Goal: Task Accomplishment & Management: Manage account settings

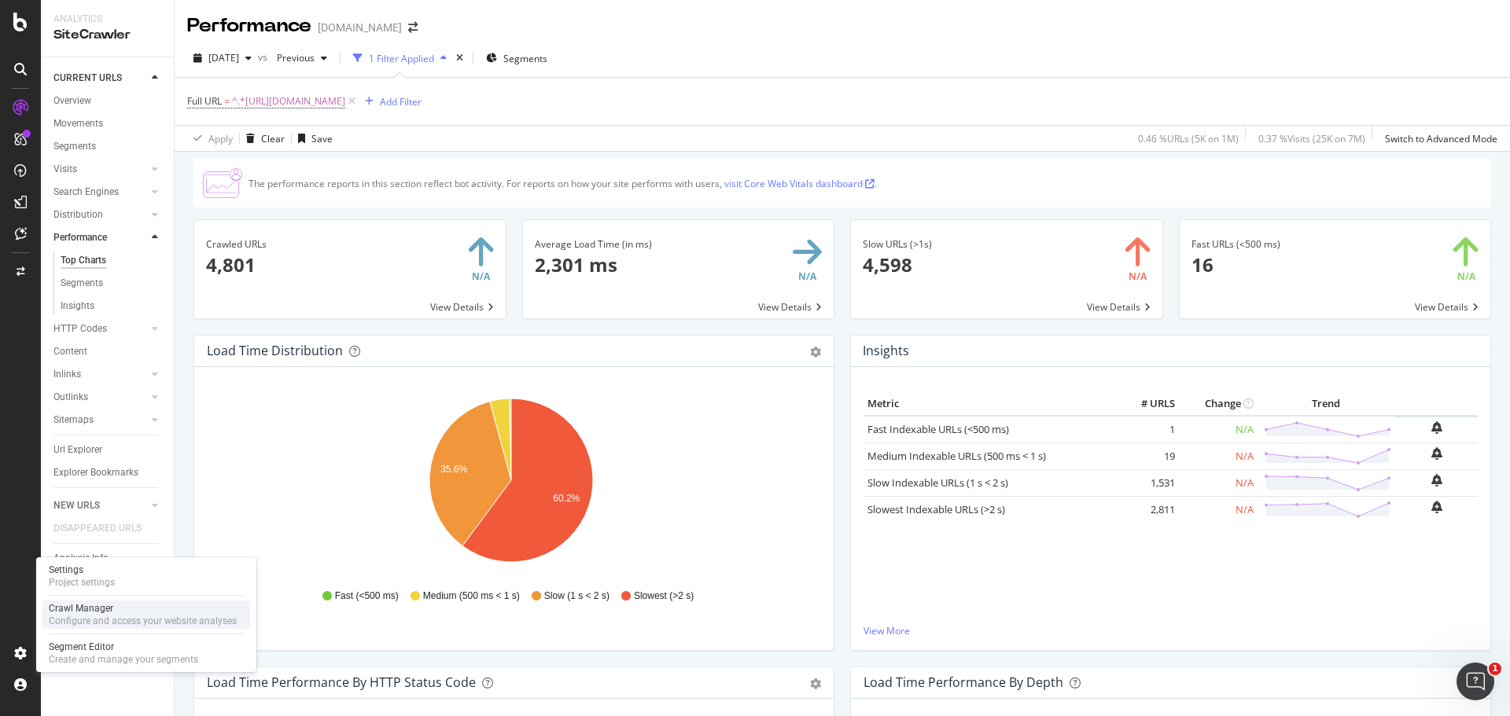
click at [100, 616] on div "Configure and access your website analyses" at bounding box center [143, 621] width 188 height 13
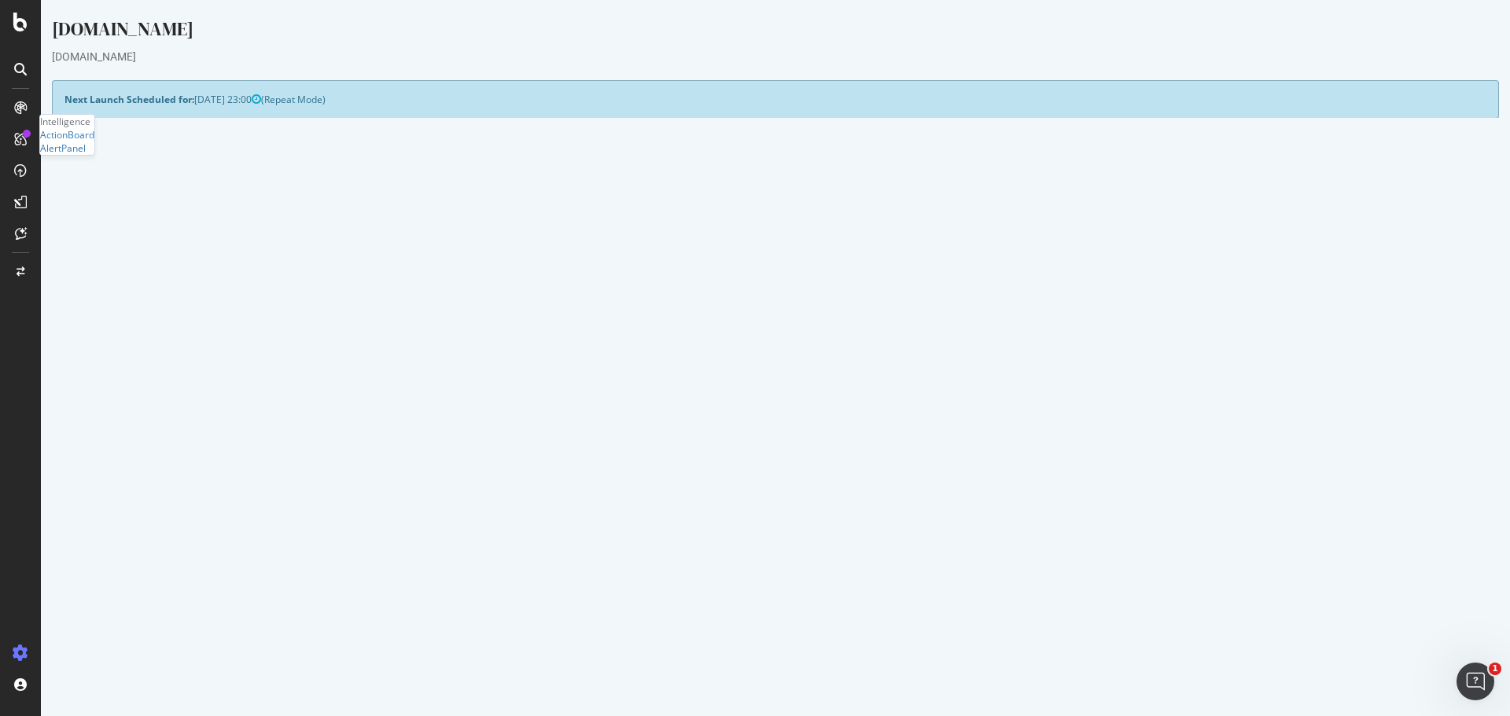
click at [821, 421] on link "Settings" at bounding box center [826, 423] width 35 height 13
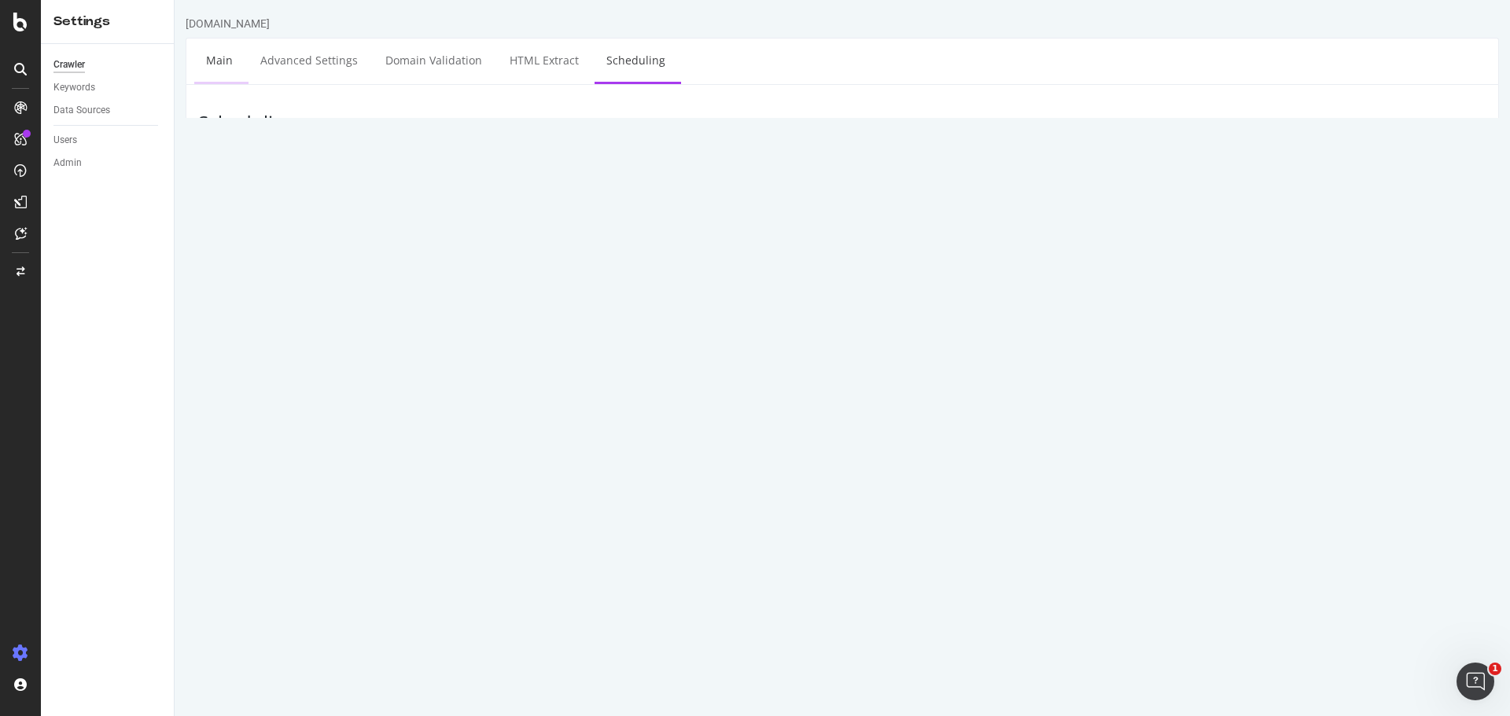
click at [228, 68] on link "Main" at bounding box center [219, 60] width 50 height 43
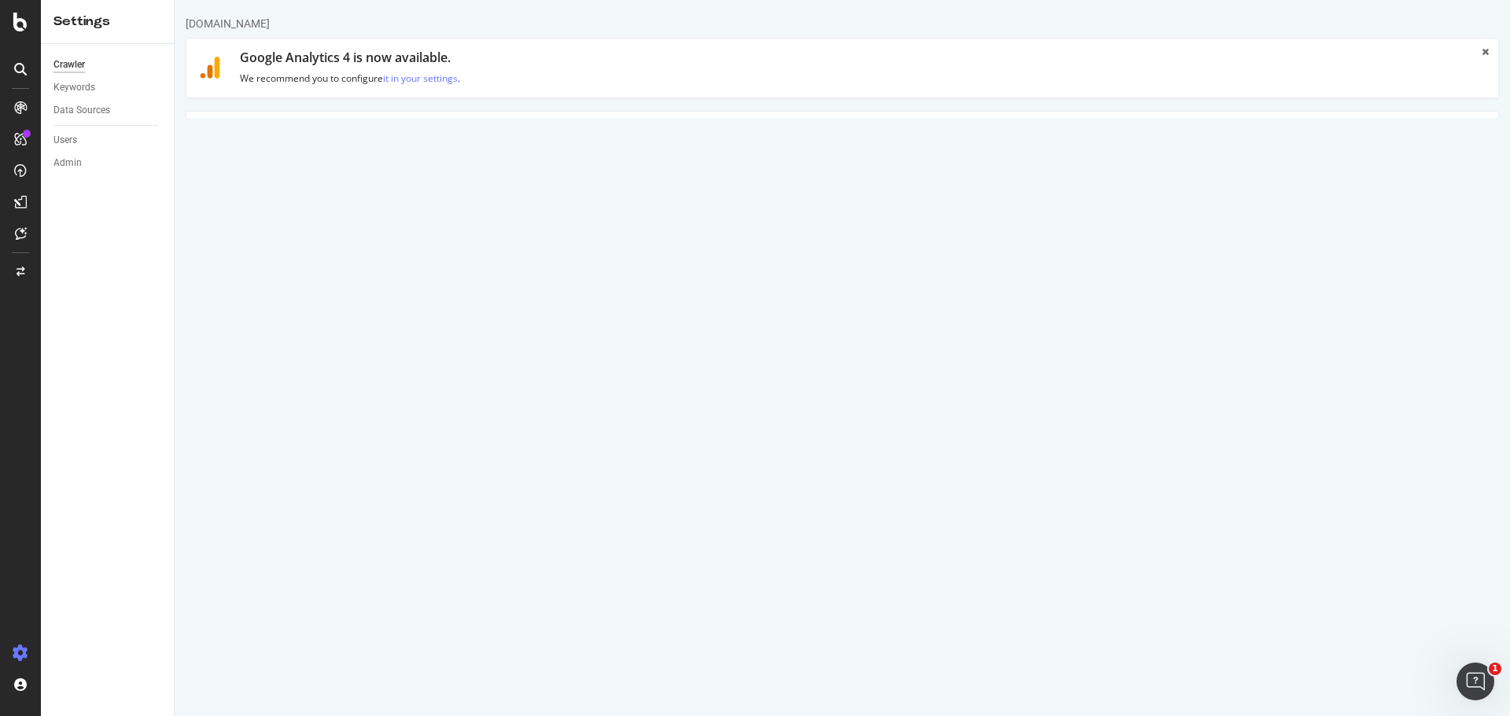
click at [623, 136] on link "Scheduling" at bounding box center [635, 133] width 83 height 43
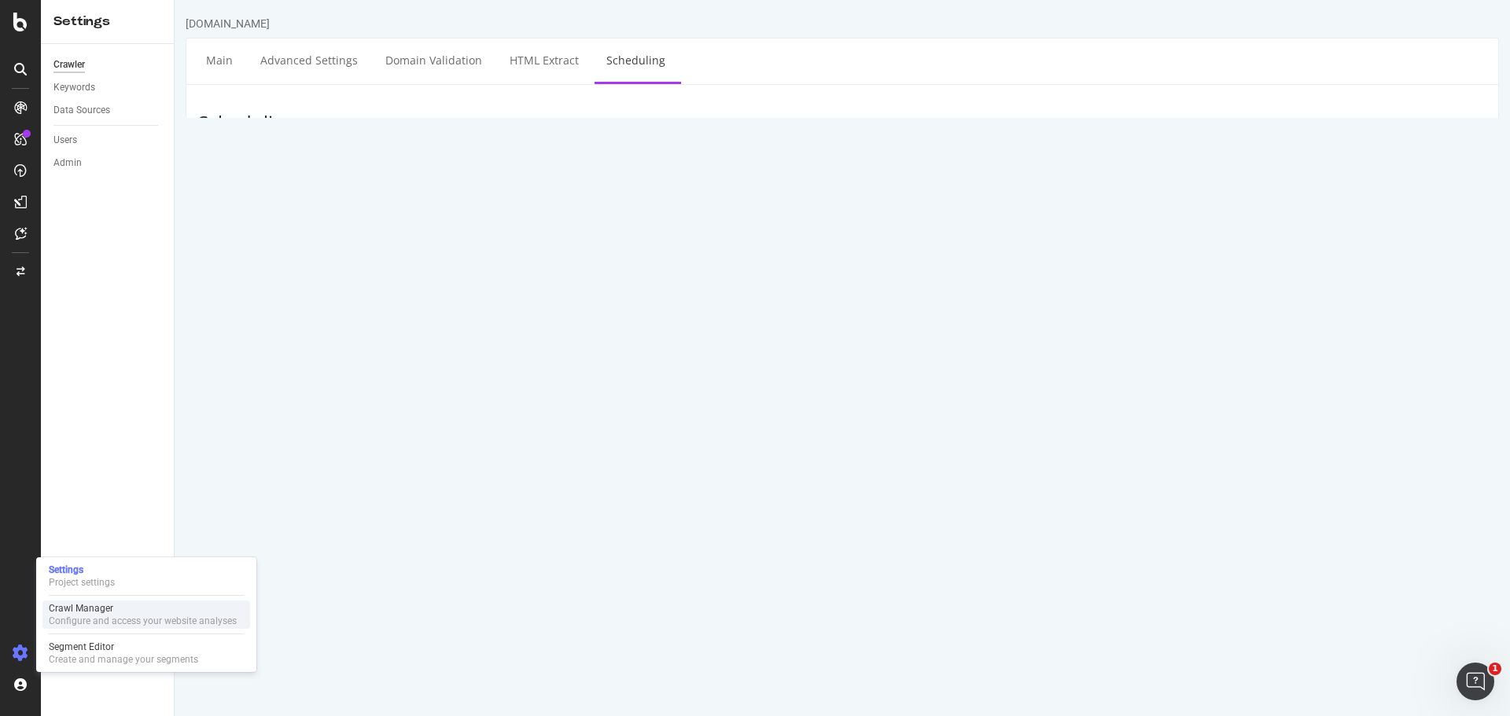
click at [74, 609] on div "Crawl Manager" at bounding box center [143, 608] width 188 height 13
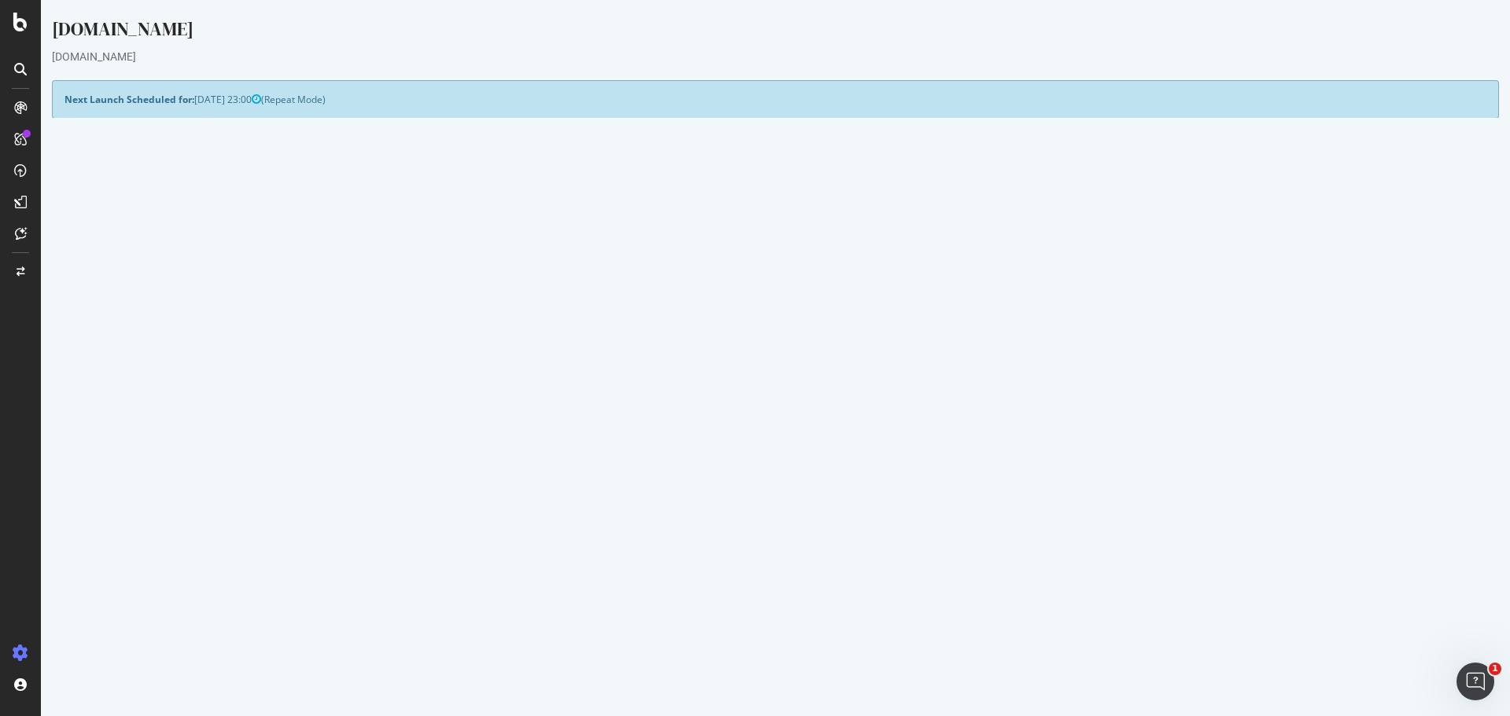
click at [829, 427] on link "Settings" at bounding box center [826, 423] width 35 height 13
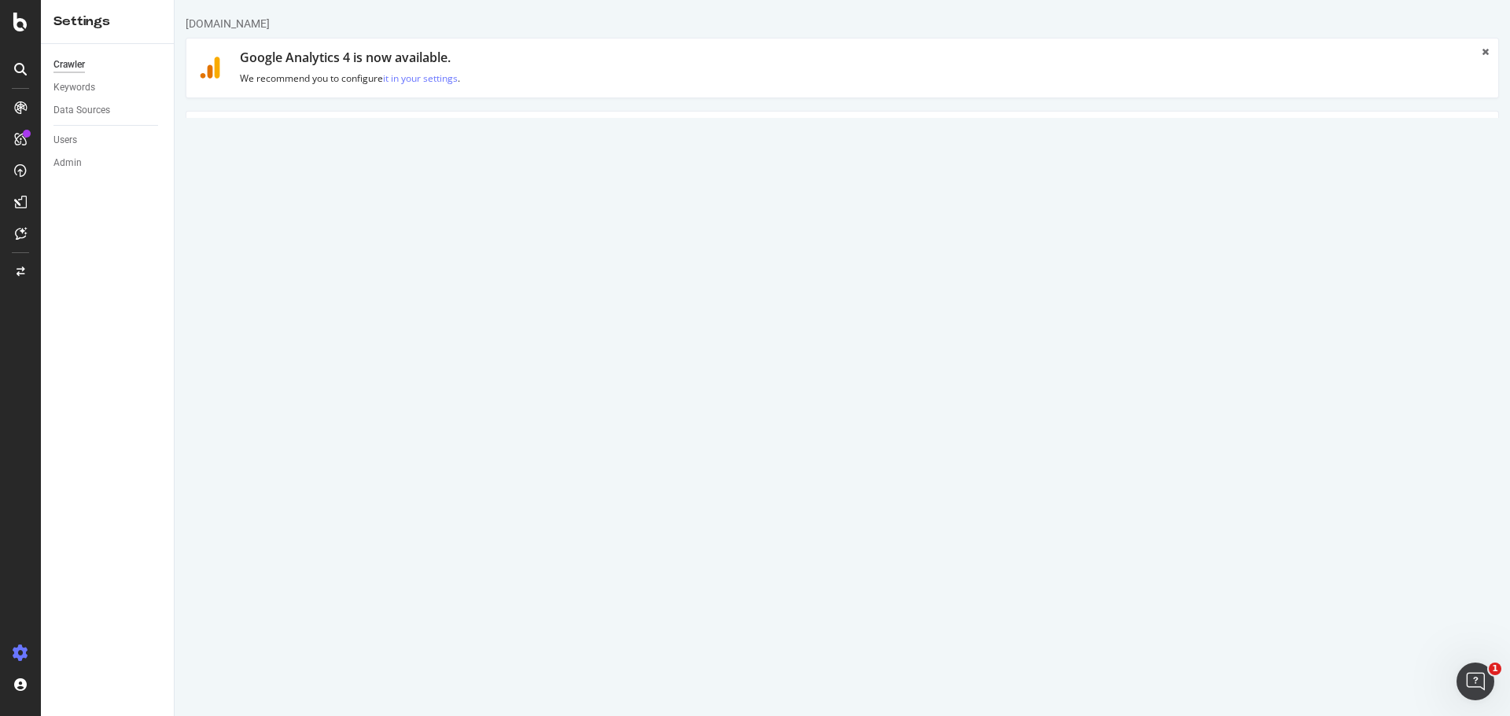
click at [638, 138] on link "Scheduling" at bounding box center [635, 133] width 83 height 43
click at [612, 135] on link "Scheduling" at bounding box center [635, 133] width 83 height 43
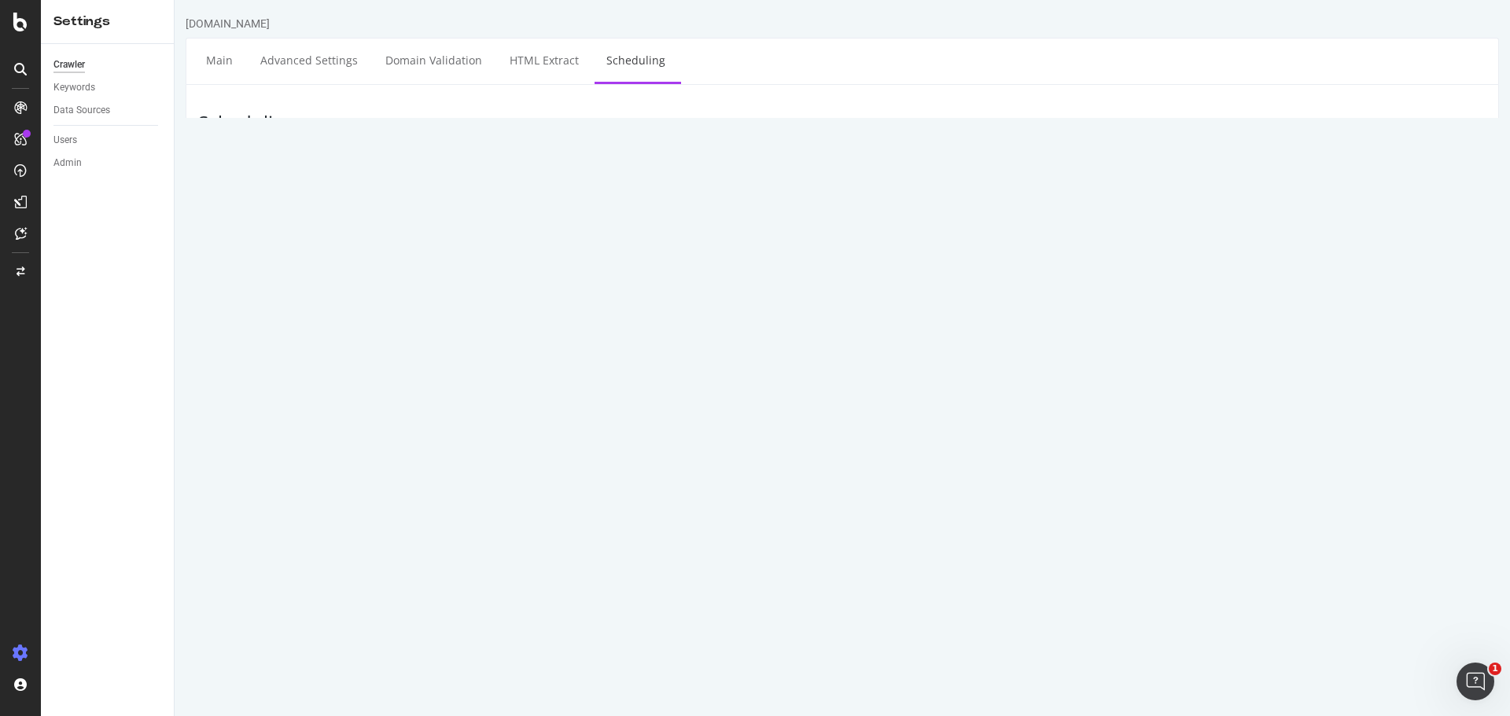
click at [907, 175] on div "Next Launch Scheduled for: [DATE] 23:00" at bounding box center [841, 168] width 1311 height 31
